Goal: Find contact information: Find contact information

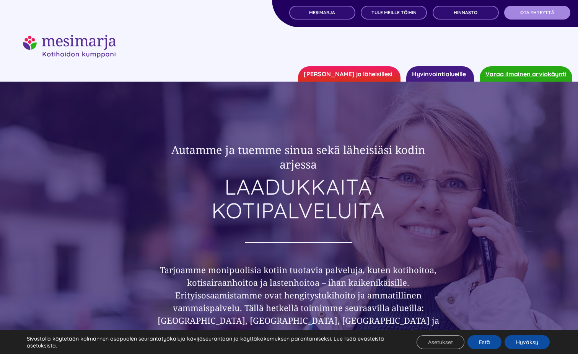
click at [539, 10] on span "OTA YHTEYTTÄ" at bounding box center [537, 12] width 34 height 5
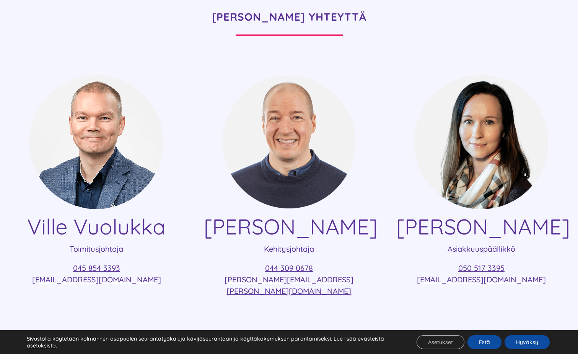
scroll to position [115, 0]
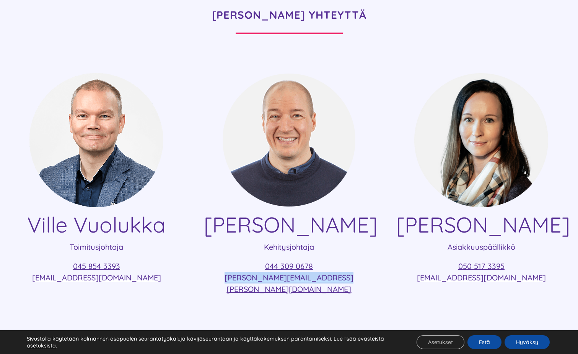
drag, startPoint x: 233, startPoint y: 275, endPoint x: 343, endPoint y: 274, distance: 110.2
click at [343, 274] on p "044 309 0678 [PERSON_NAME][EMAIL_ADDRESS][PERSON_NAME][DOMAIN_NAME]" at bounding box center [289, 277] width 170 height 34
copy link "[PERSON_NAME][EMAIL_ADDRESS][PERSON_NAME][DOMAIN_NAME]"
